Goal: Check status: Check status

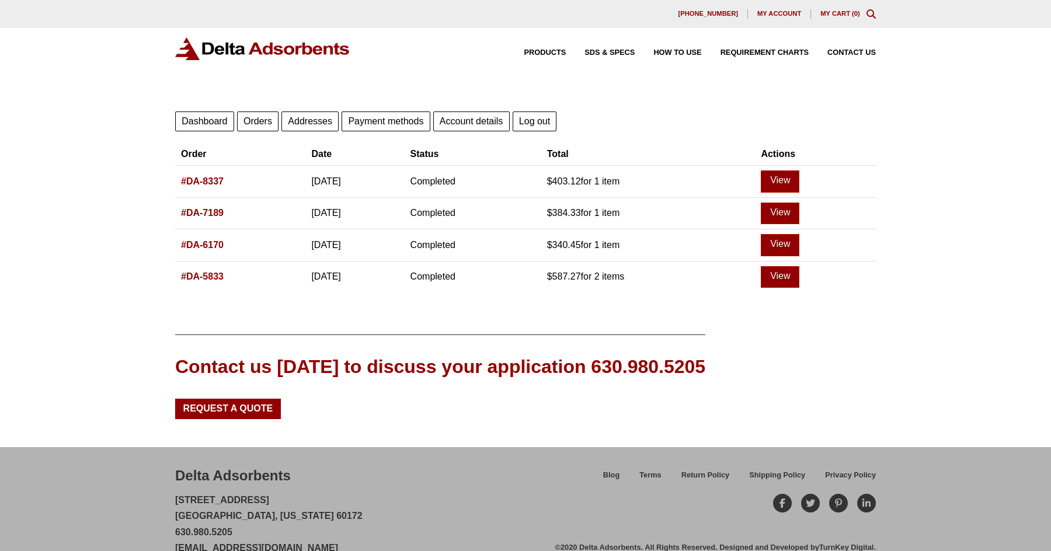
click at [211, 179] on link "#DA-8337" at bounding box center [202, 181] width 43 height 10
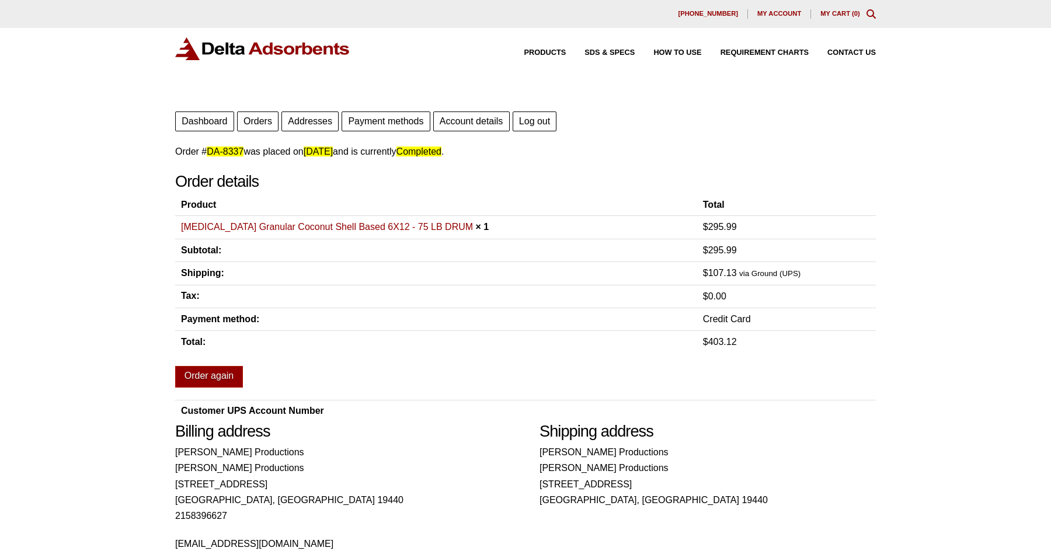
click at [375, 228] on link "[MEDICAL_DATA] Granular Coconut Shell Based 6X12 - 75 LB DRUM" at bounding box center [327, 227] width 292 height 10
